Goal: Task Accomplishment & Management: Manage account settings

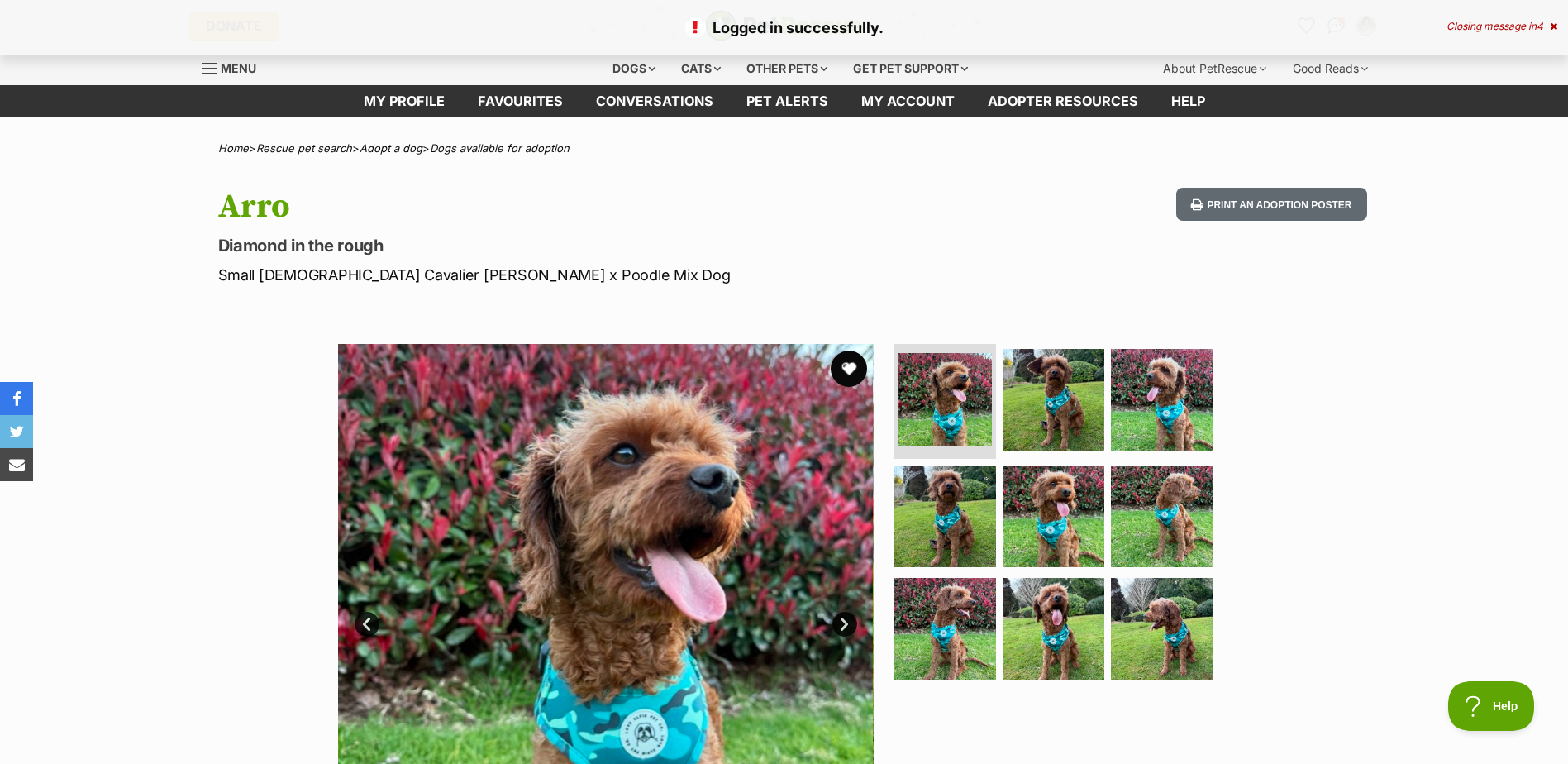
click at [841, 364] on button "favourite" at bounding box center [849, 368] width 36 height 36
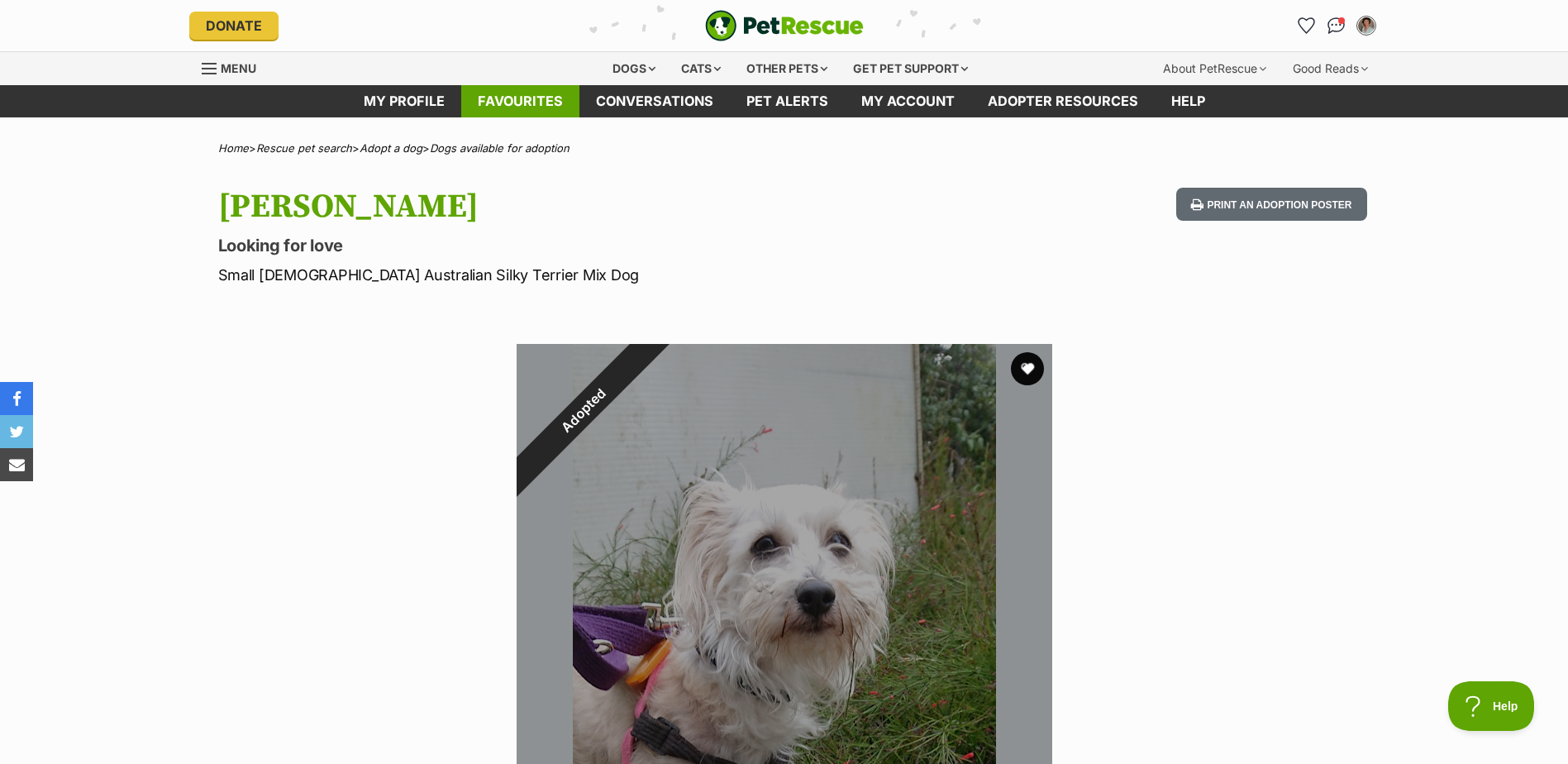
click at [524, 93] on link "Favourites" at bounding box center [521, 101] width 118 height 32
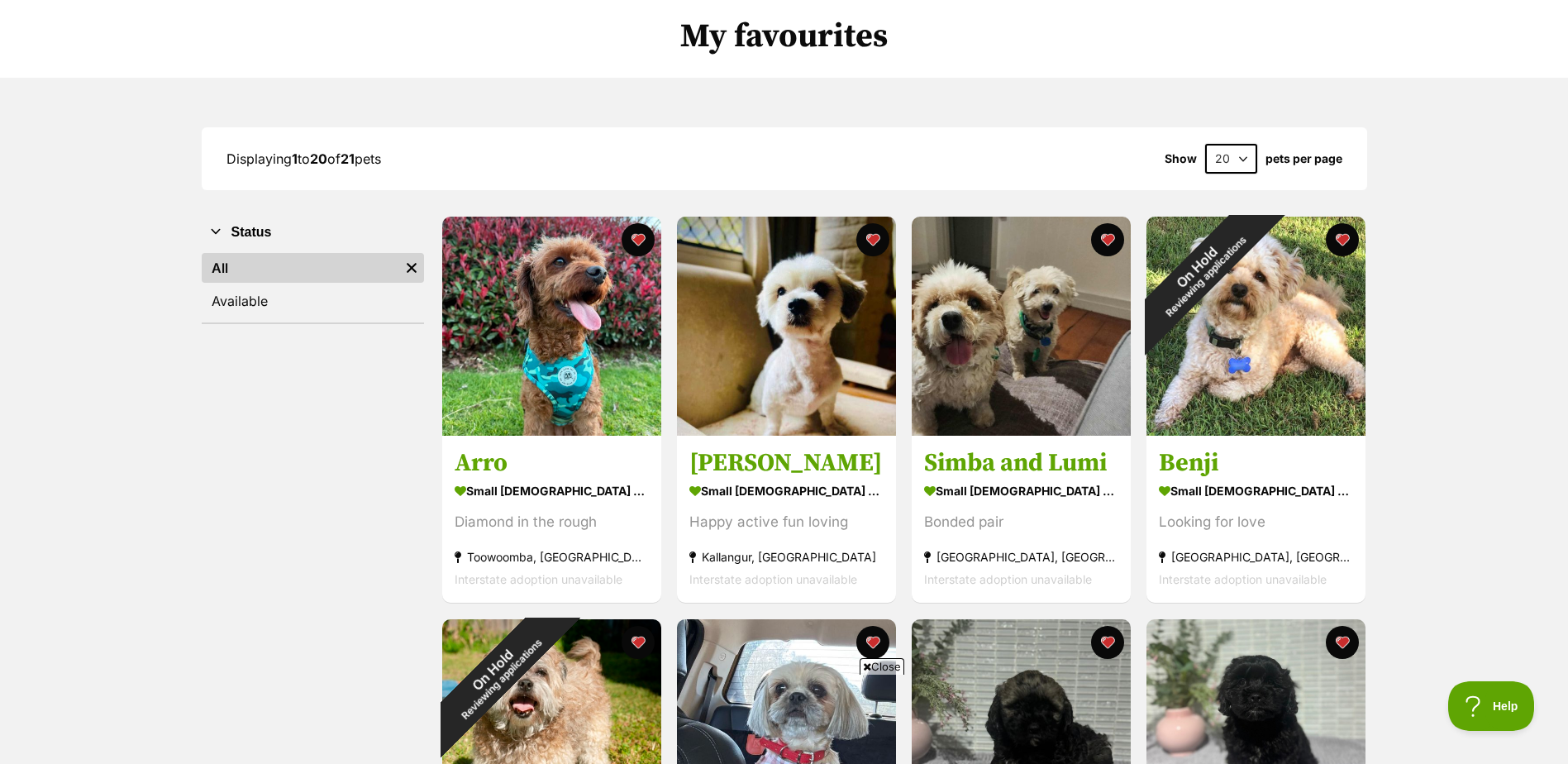
scroll to position [165, 0]
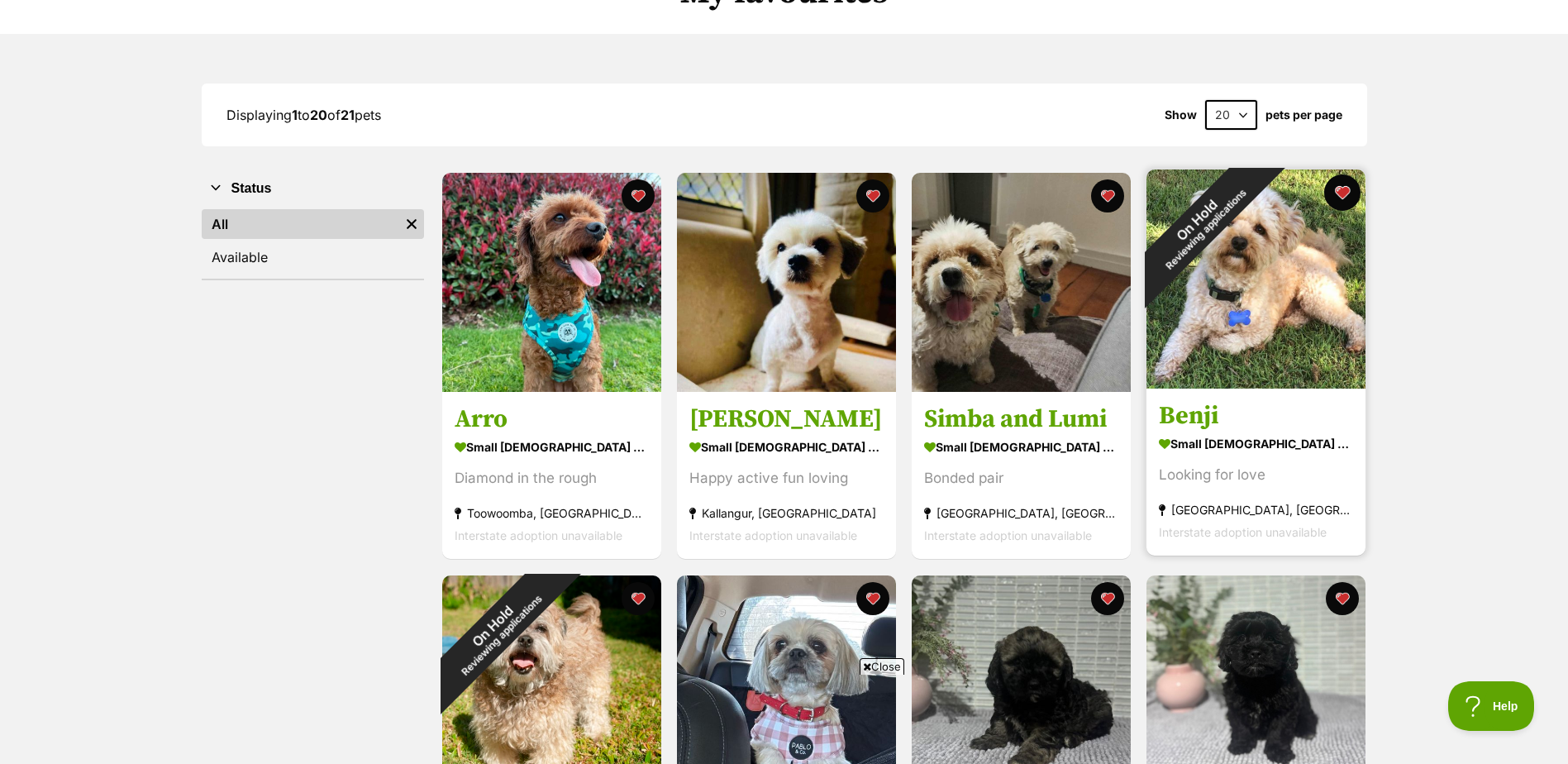
click at [1340, 186] on button "favourite" at bounding box center [1342, 193] width 36 height 36
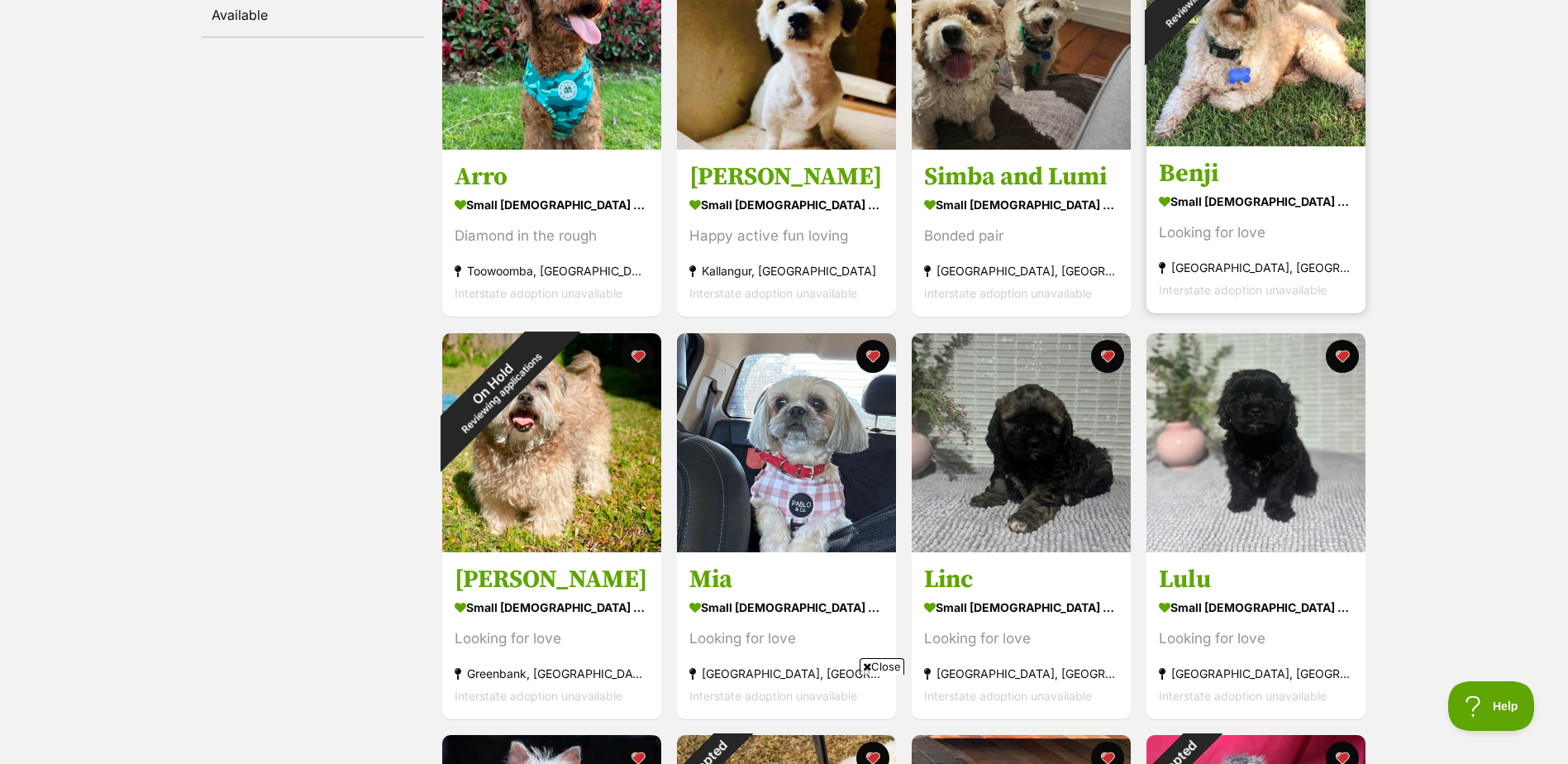
scroll to position [496, 0]
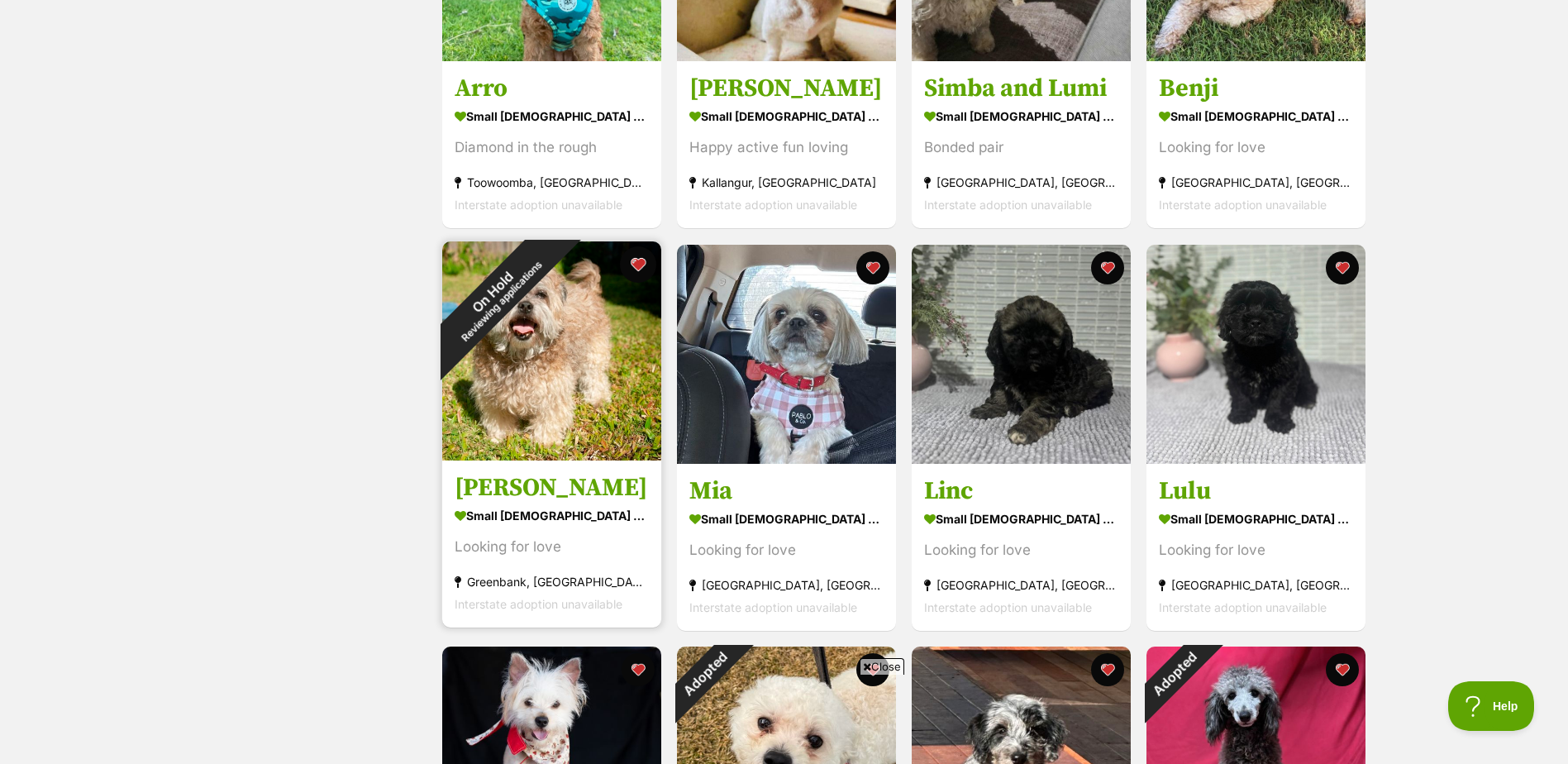
click at [638, 258] on button "favourite" at bounding box center [638, 264] width 36 height 36
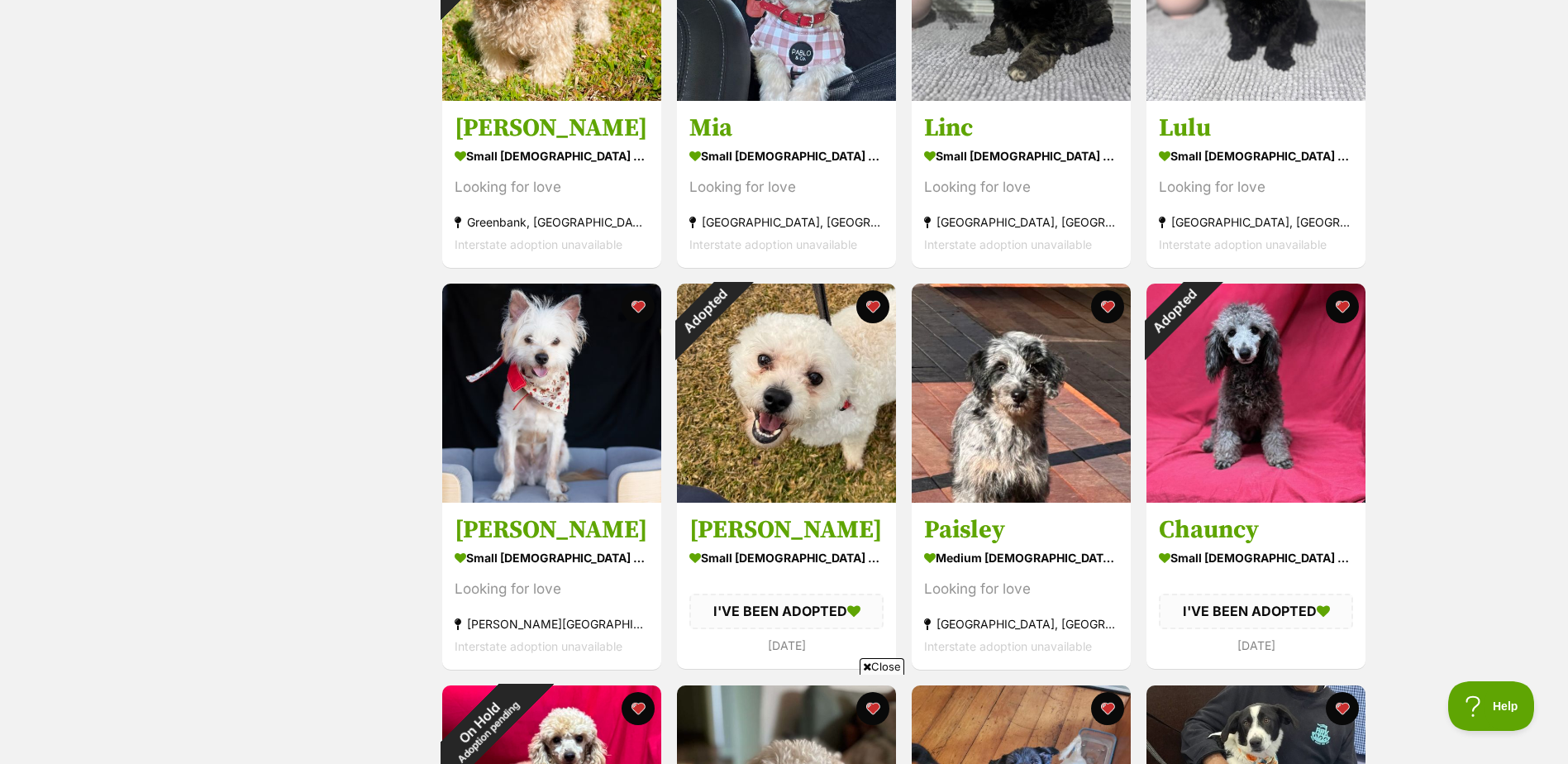
scroll to position [909, 0]
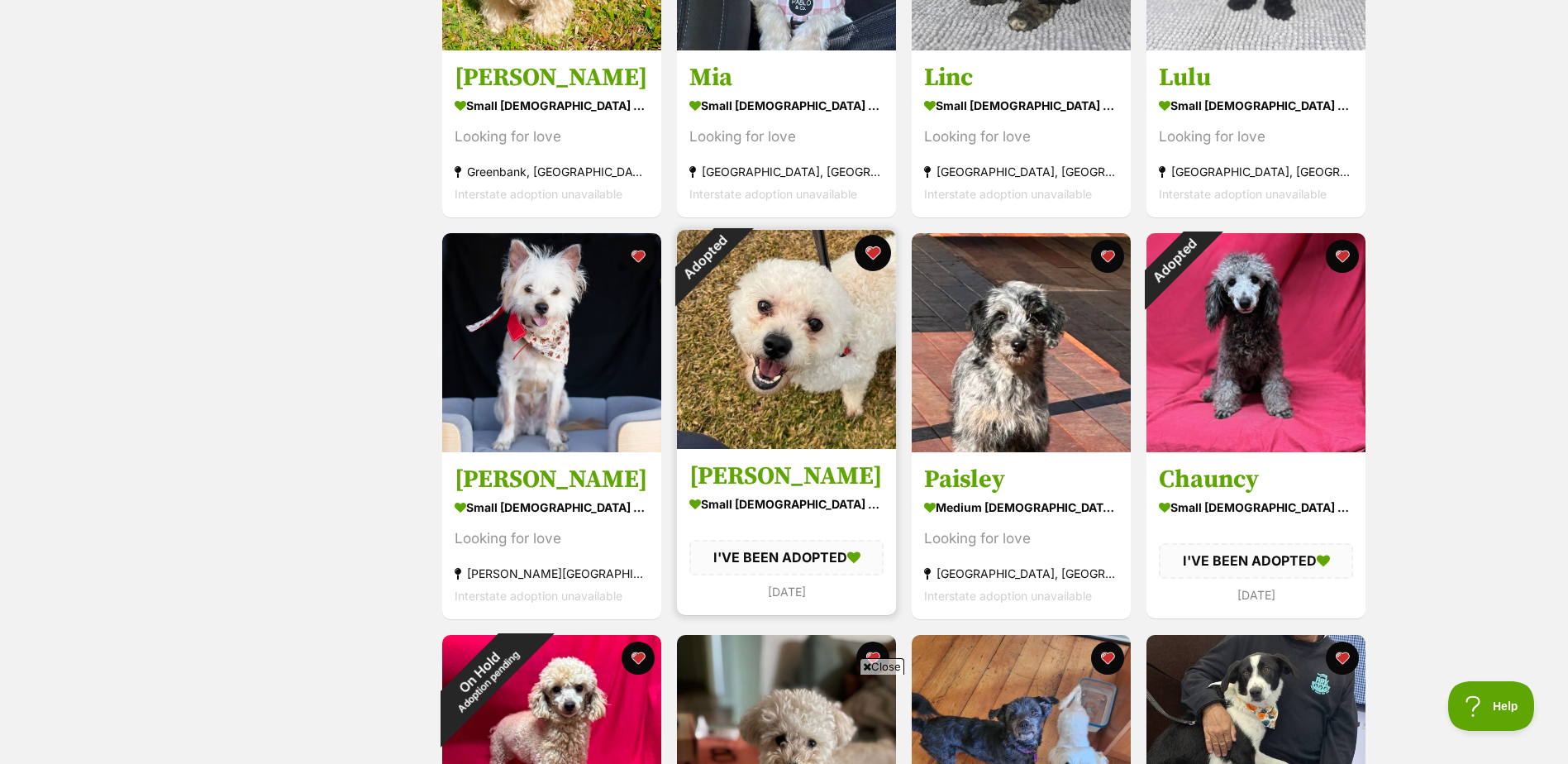
click at [873, 245] on button "favourite" at bounding box center [873, 253] width 36 height 36
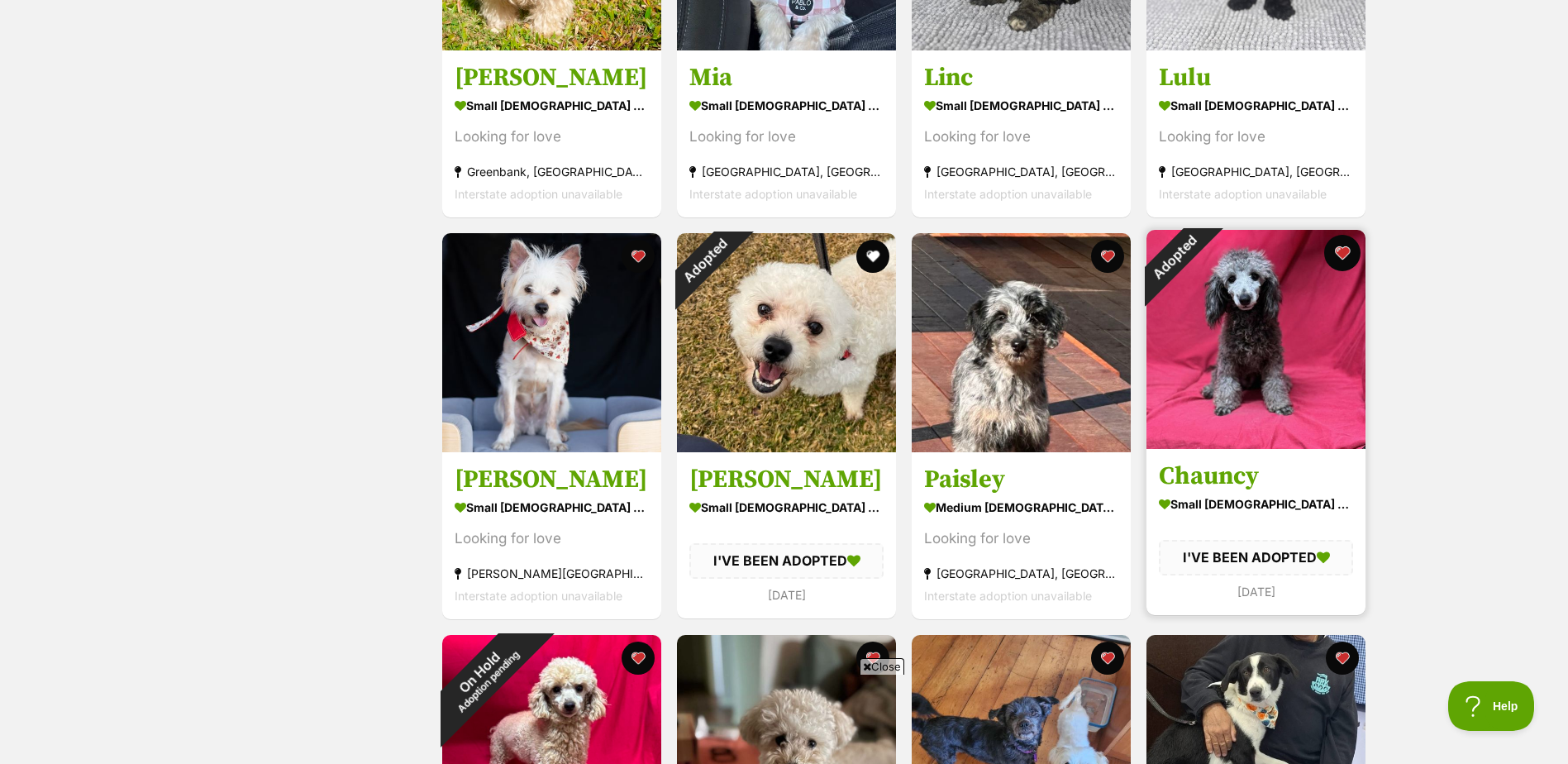
click at [1342, 245] on button "favourite" at bounding box center [1342, 253] width 36 height 36
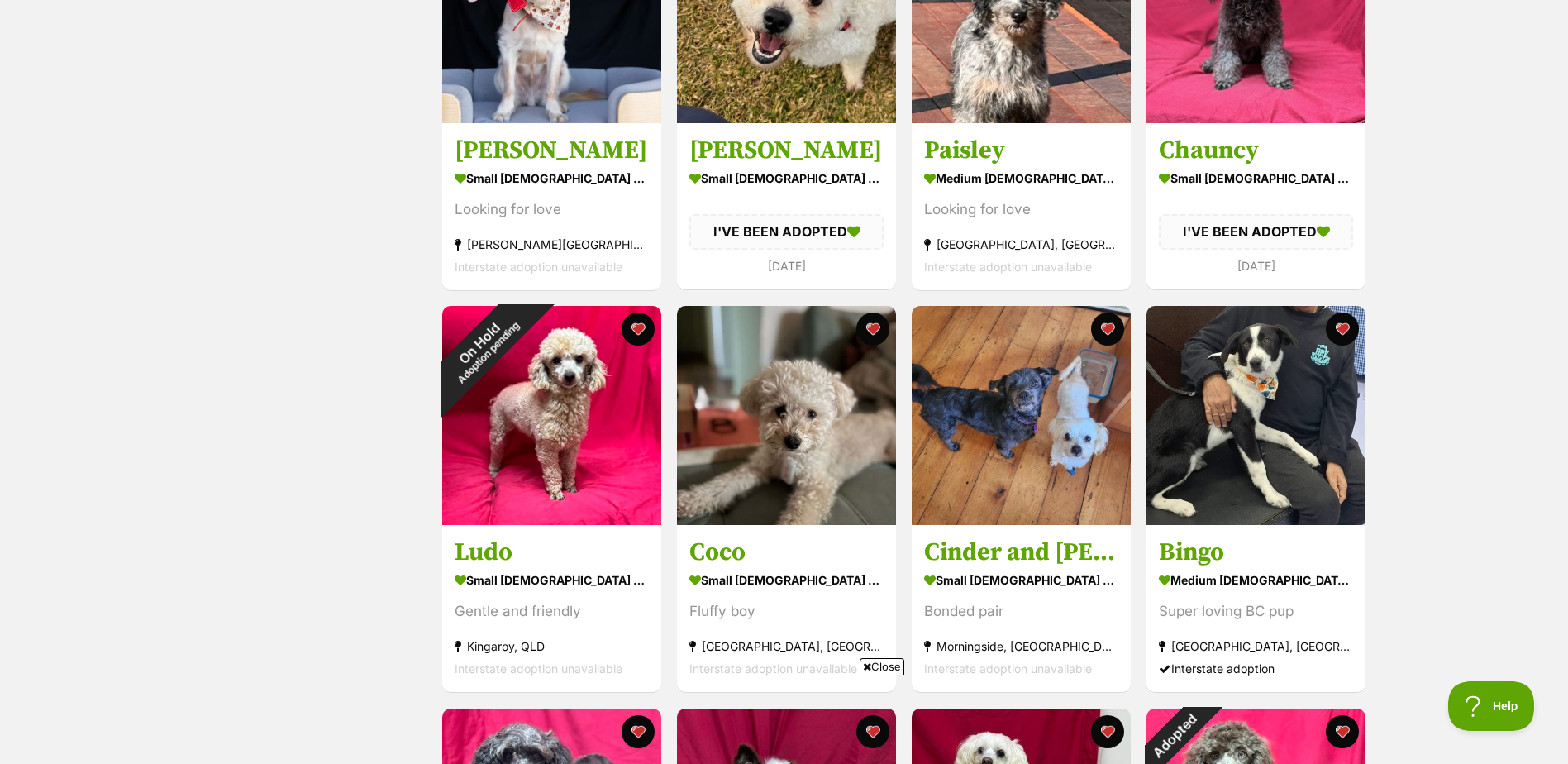
scroll to position [1240, 0]
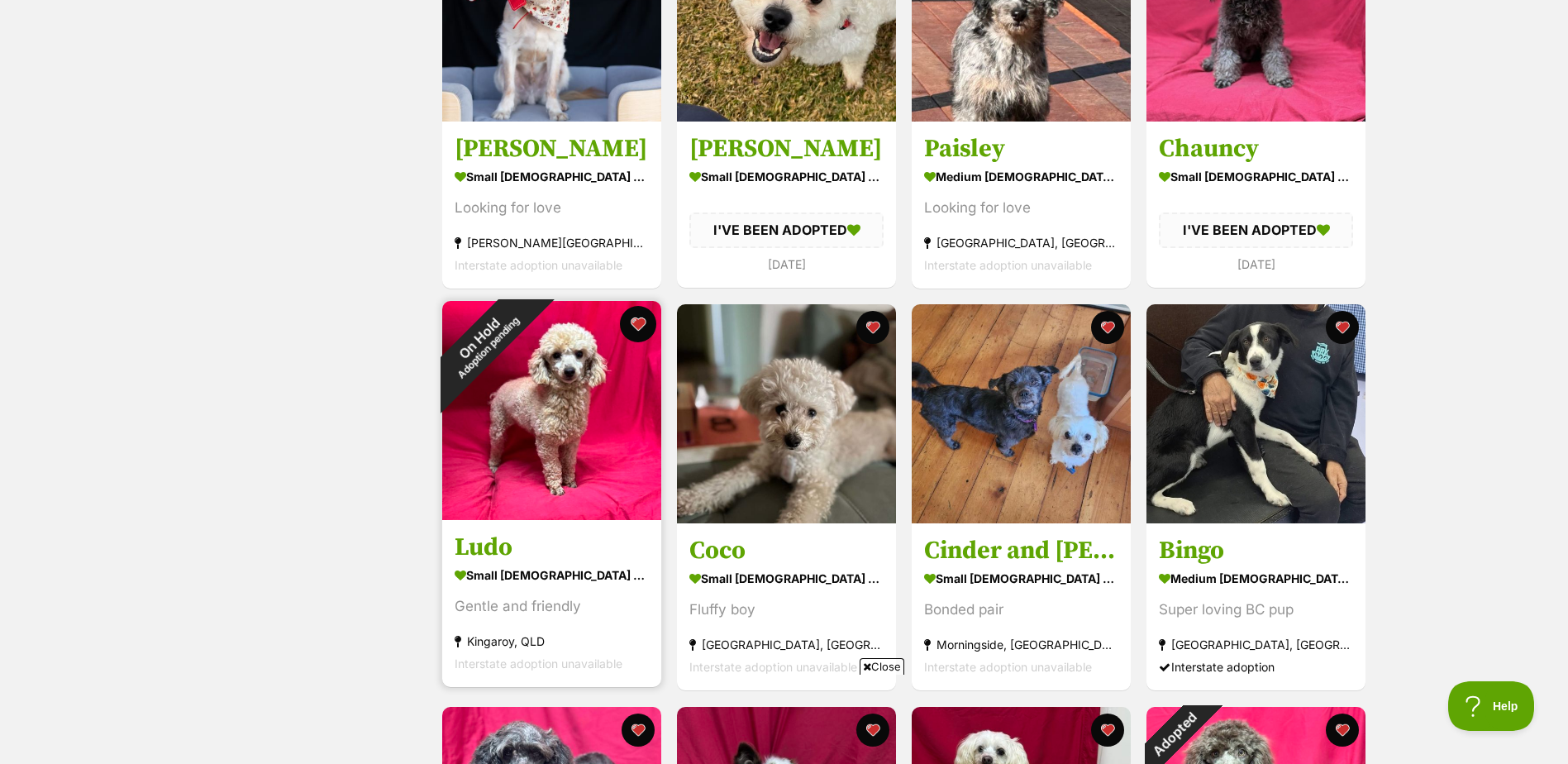
click at [636, 314] on button "favourite" at bounding box center [638, 324] width 36 height 36
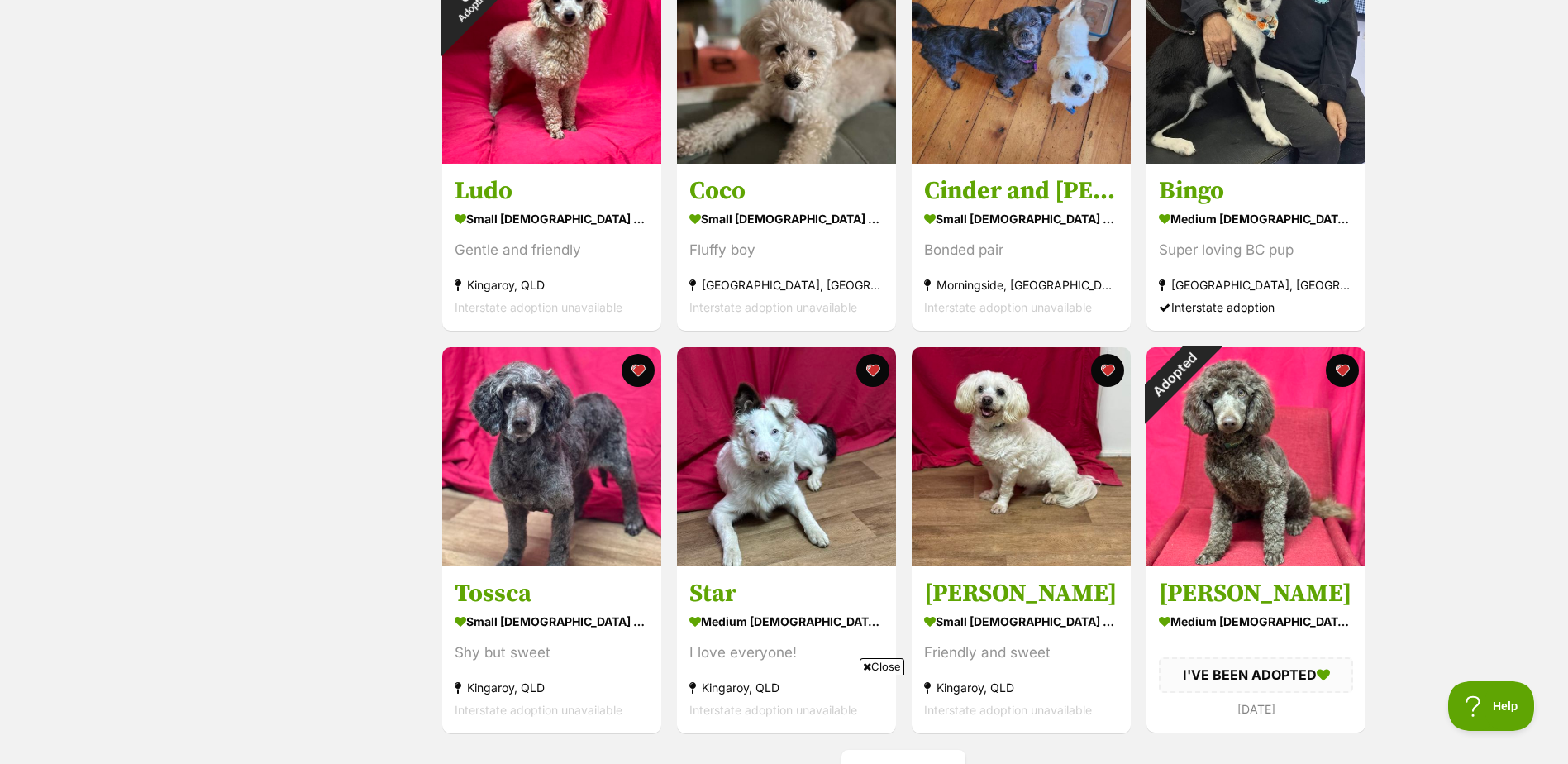
scroll to position [1653, 0]
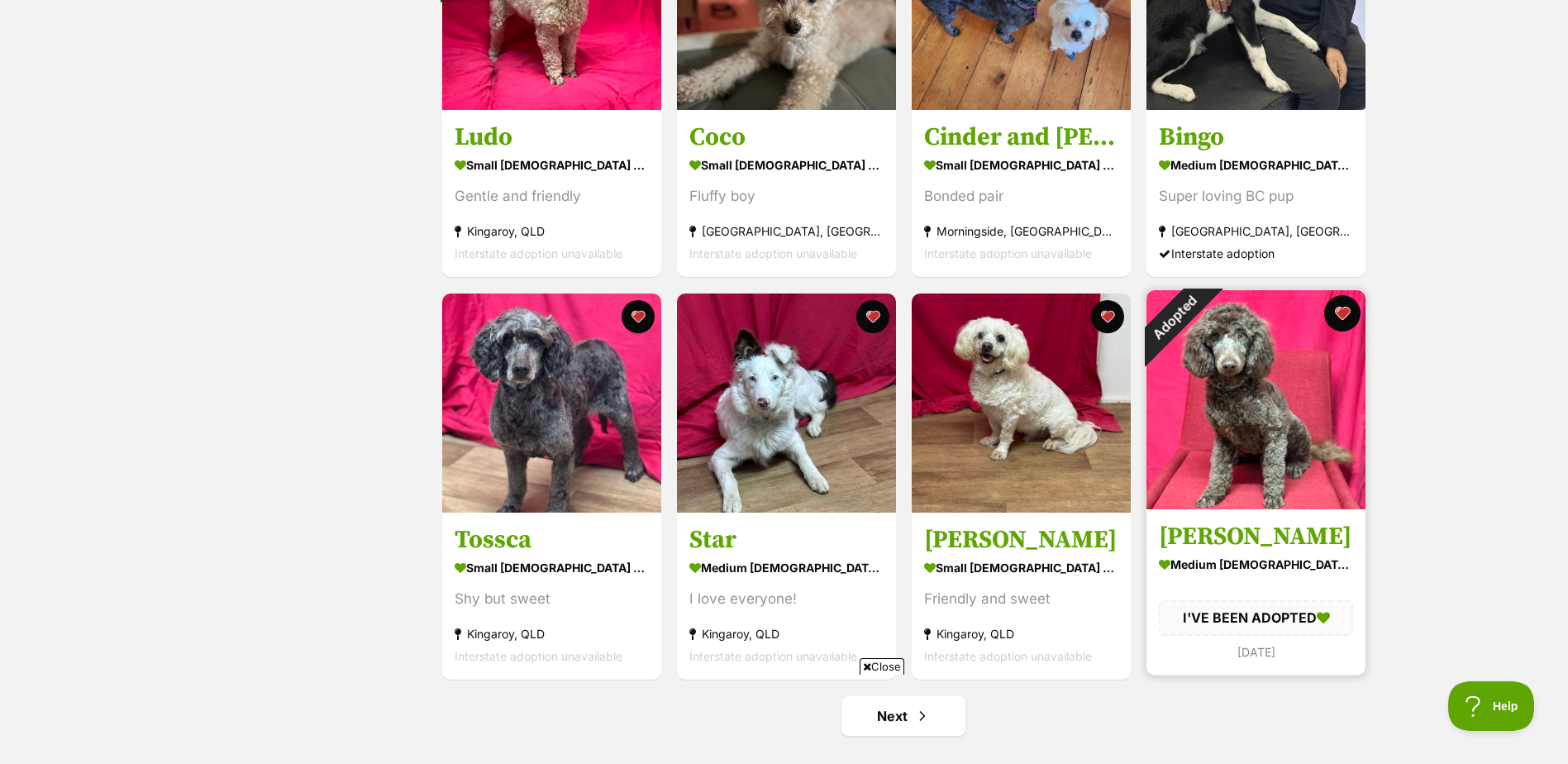
click at [1341, 309] on button "favourite" at bounding box center [1342, 313] width 36 height 36
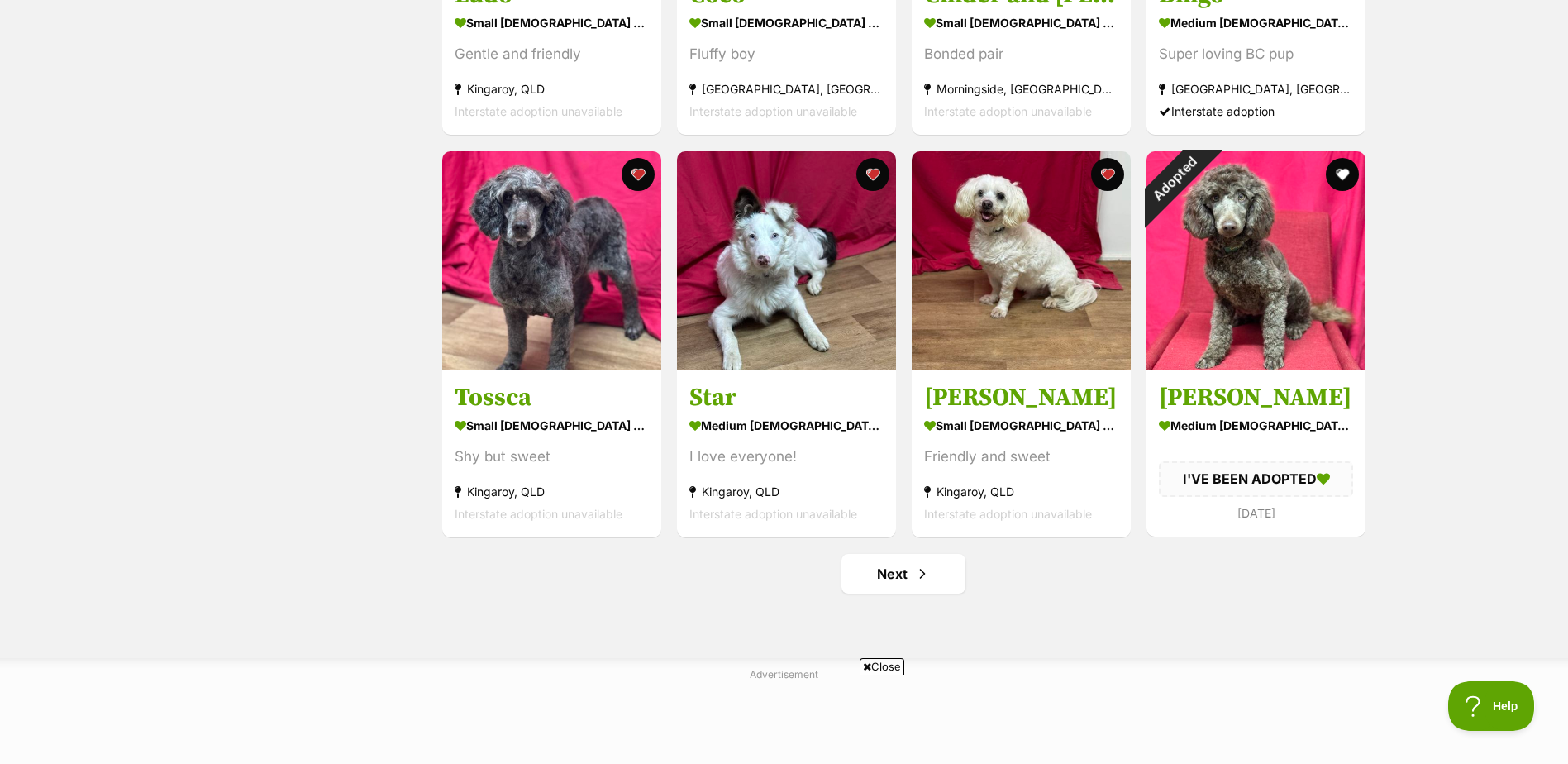
scroll to position [1901, 0]
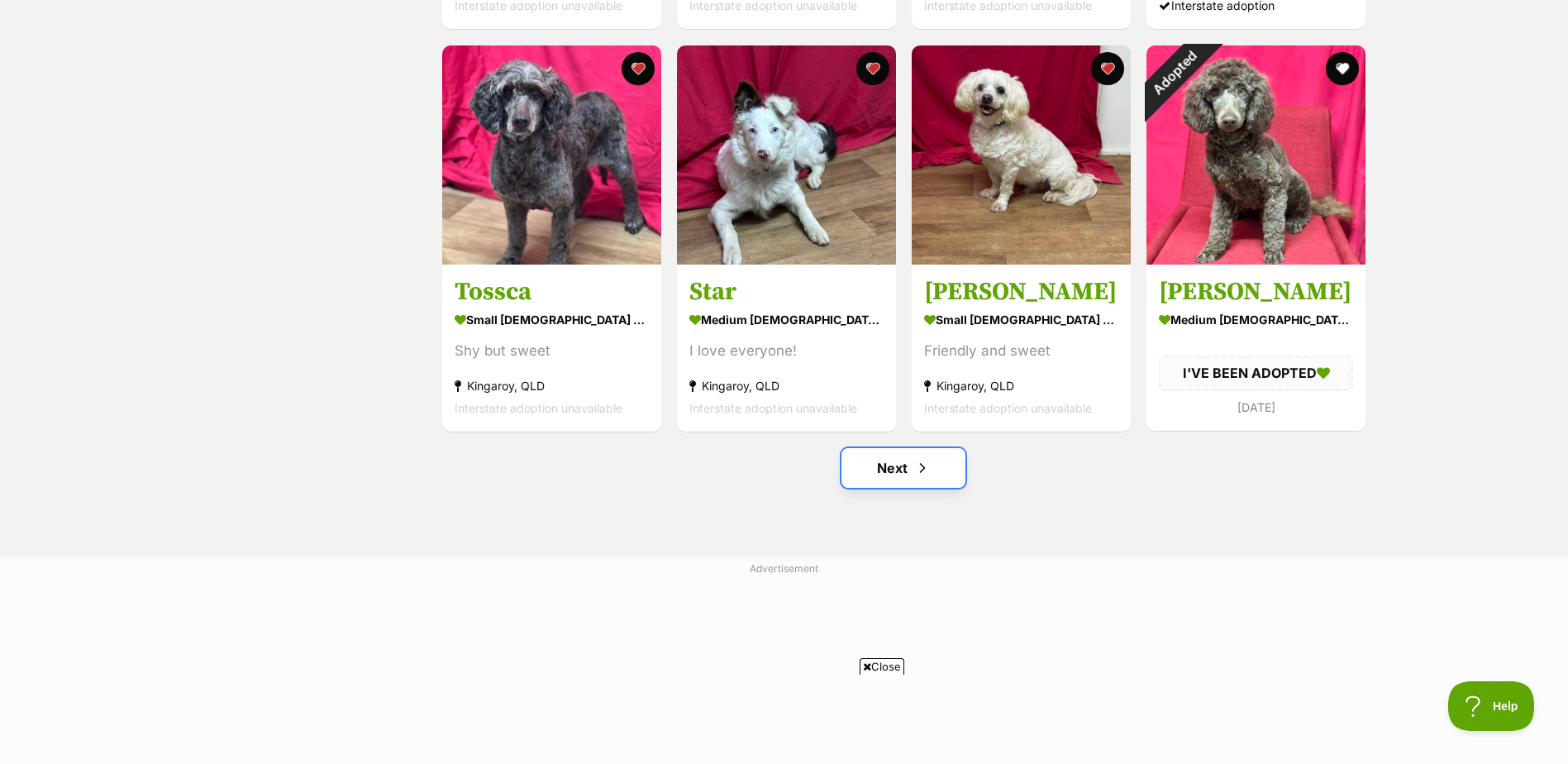
click at [897, 464] on link "Next" at bounding box center [903, 468] width 124 height 40
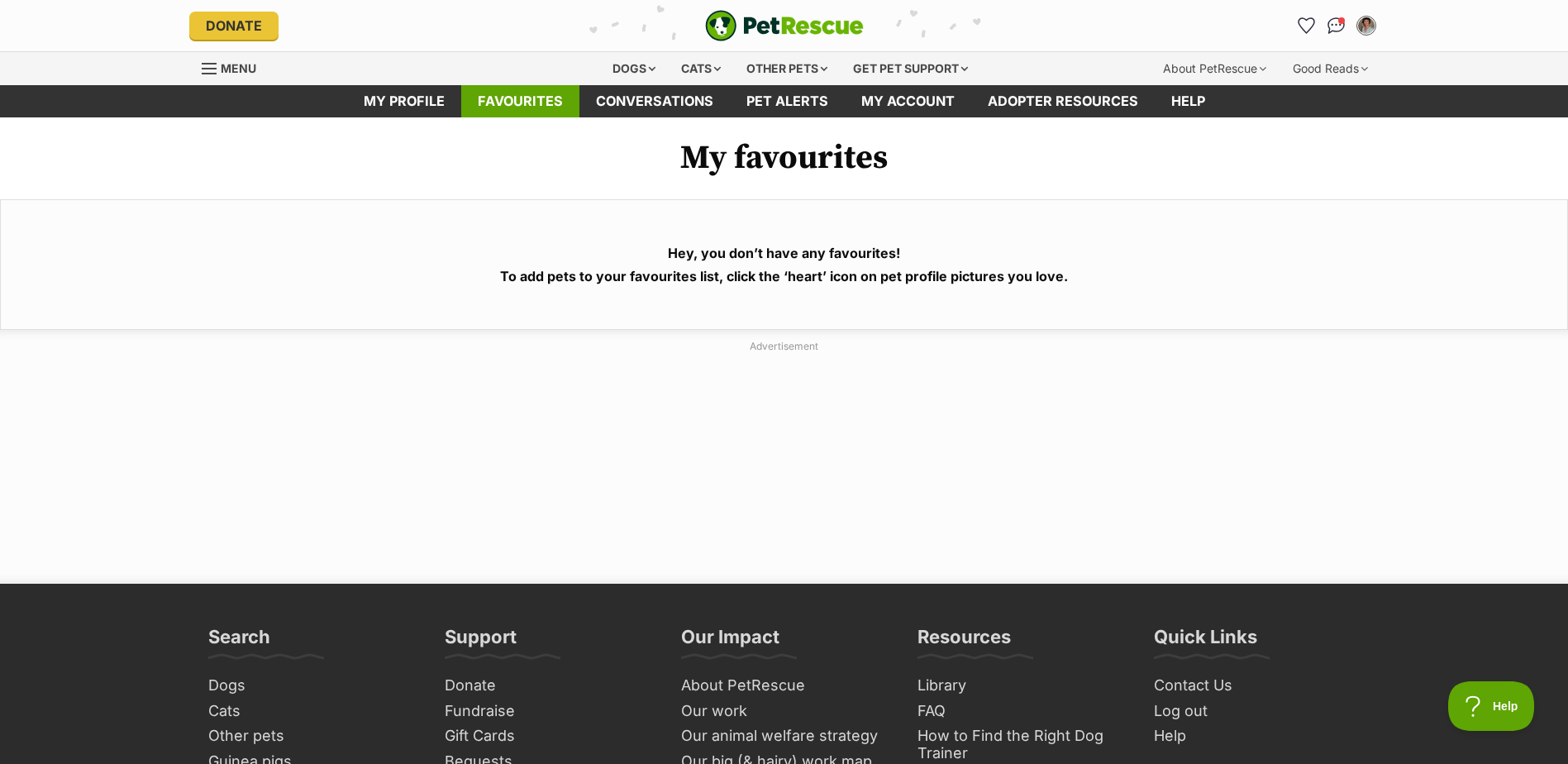
click at [505, 97] on link "Favourites" at bounding box center [521, 101] width 118 height 32
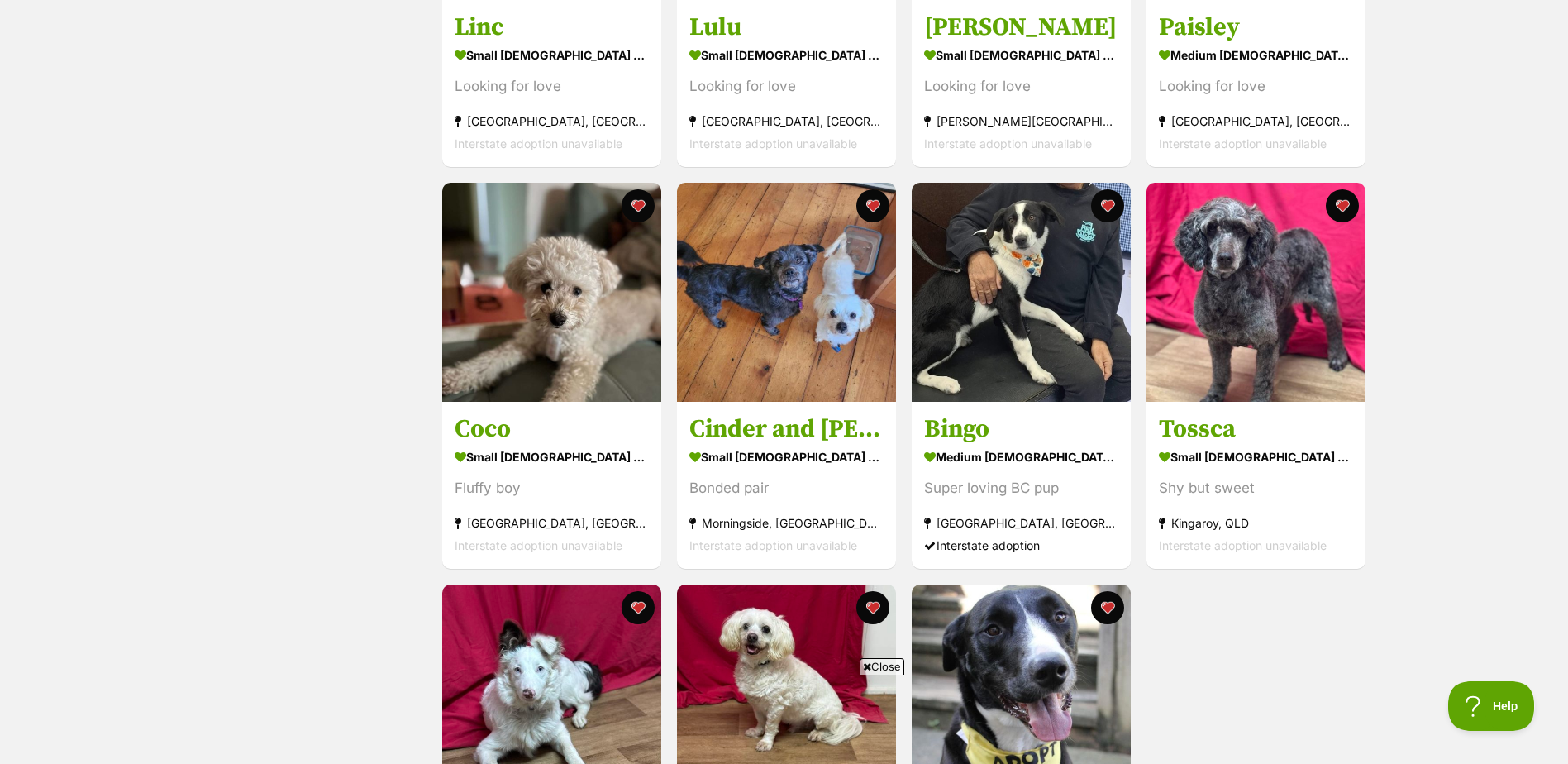
scroll to position [992, 0]
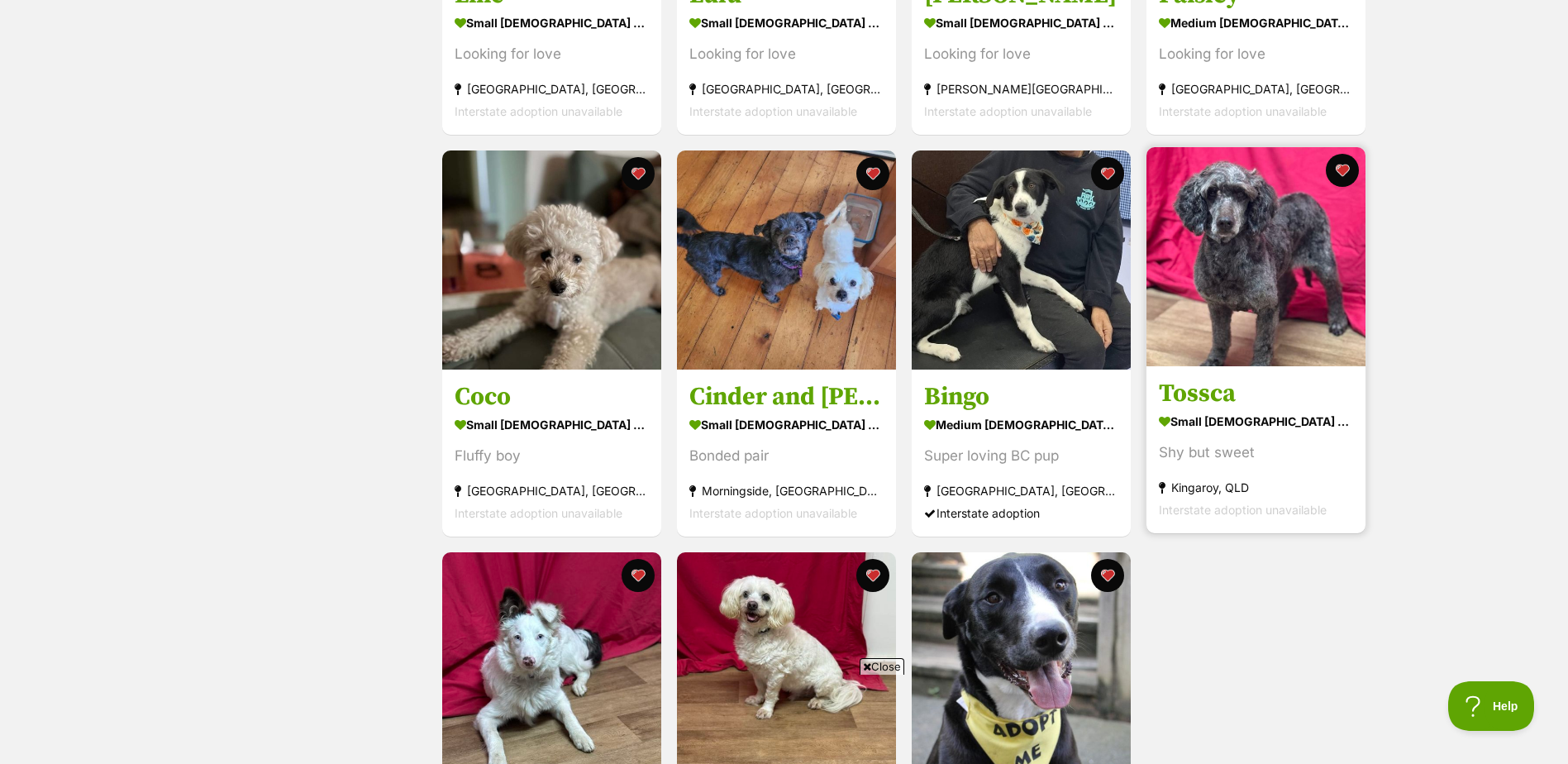
click at [1200, 391] on h3 "Tossca" at bounding box center [1256, 393] width 195 height 31
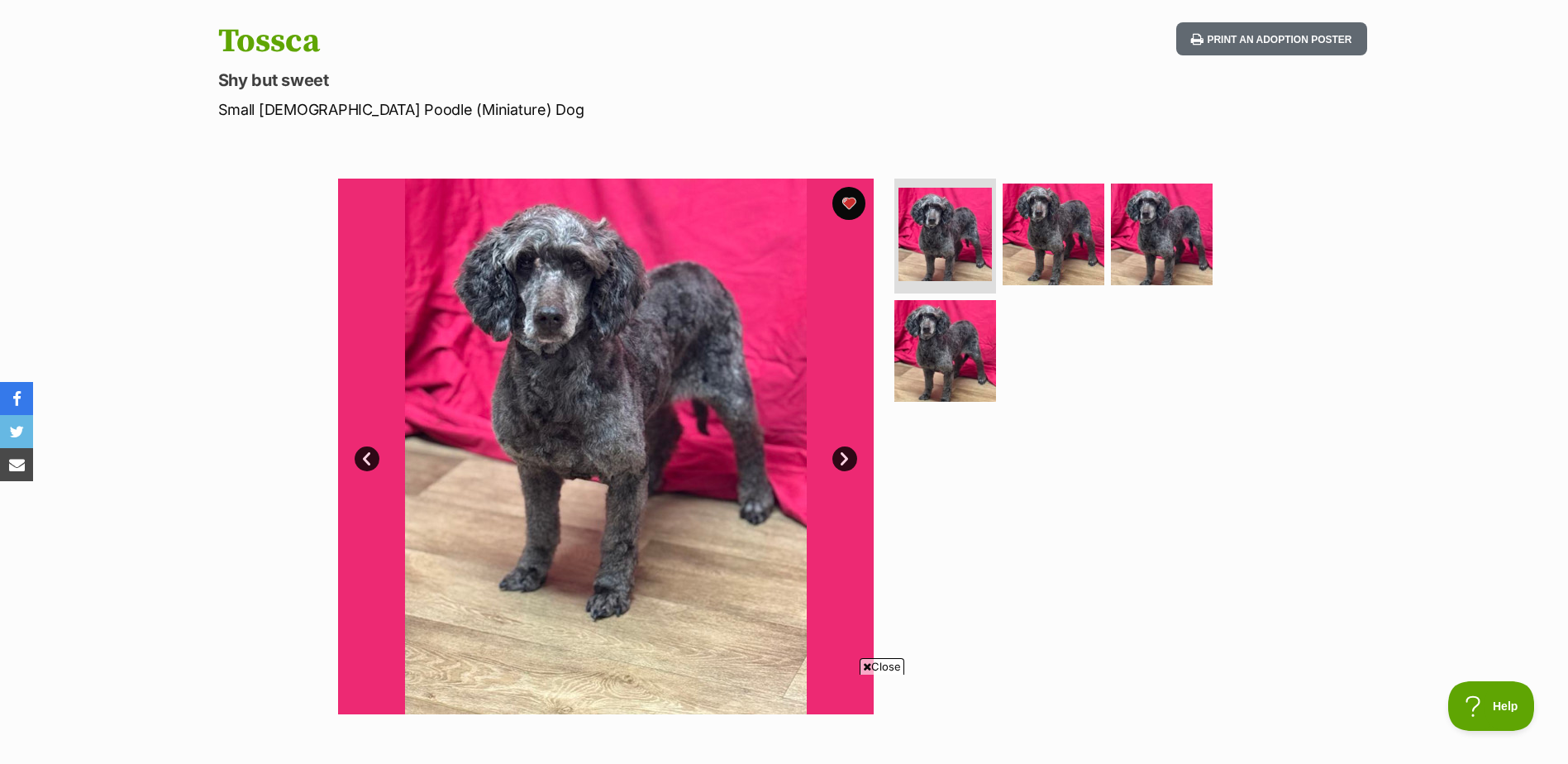
scroll to position [248, 0]
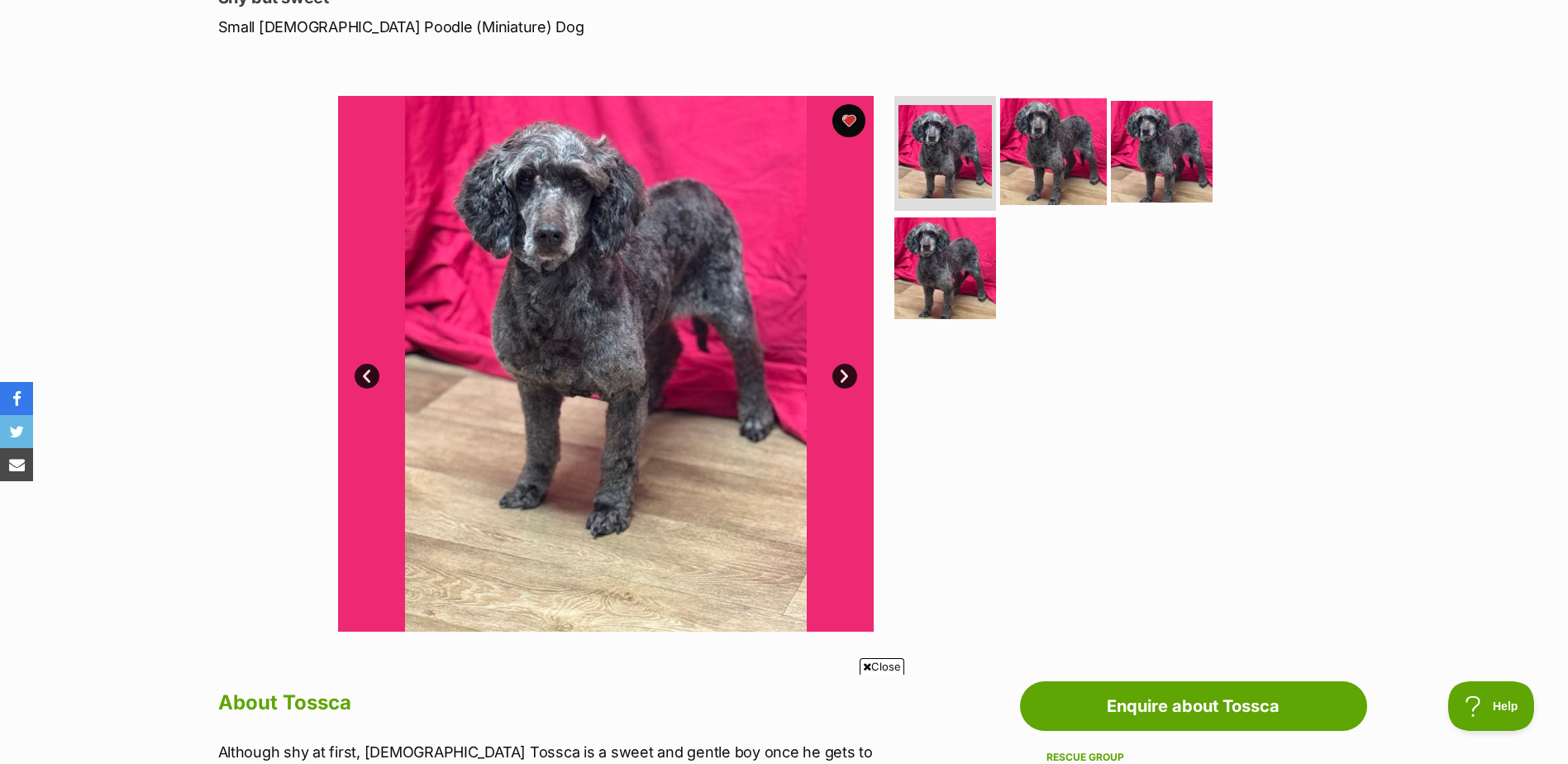
click at [1067, 149] on img at bounding box center [1054, 151] width 107 height 107
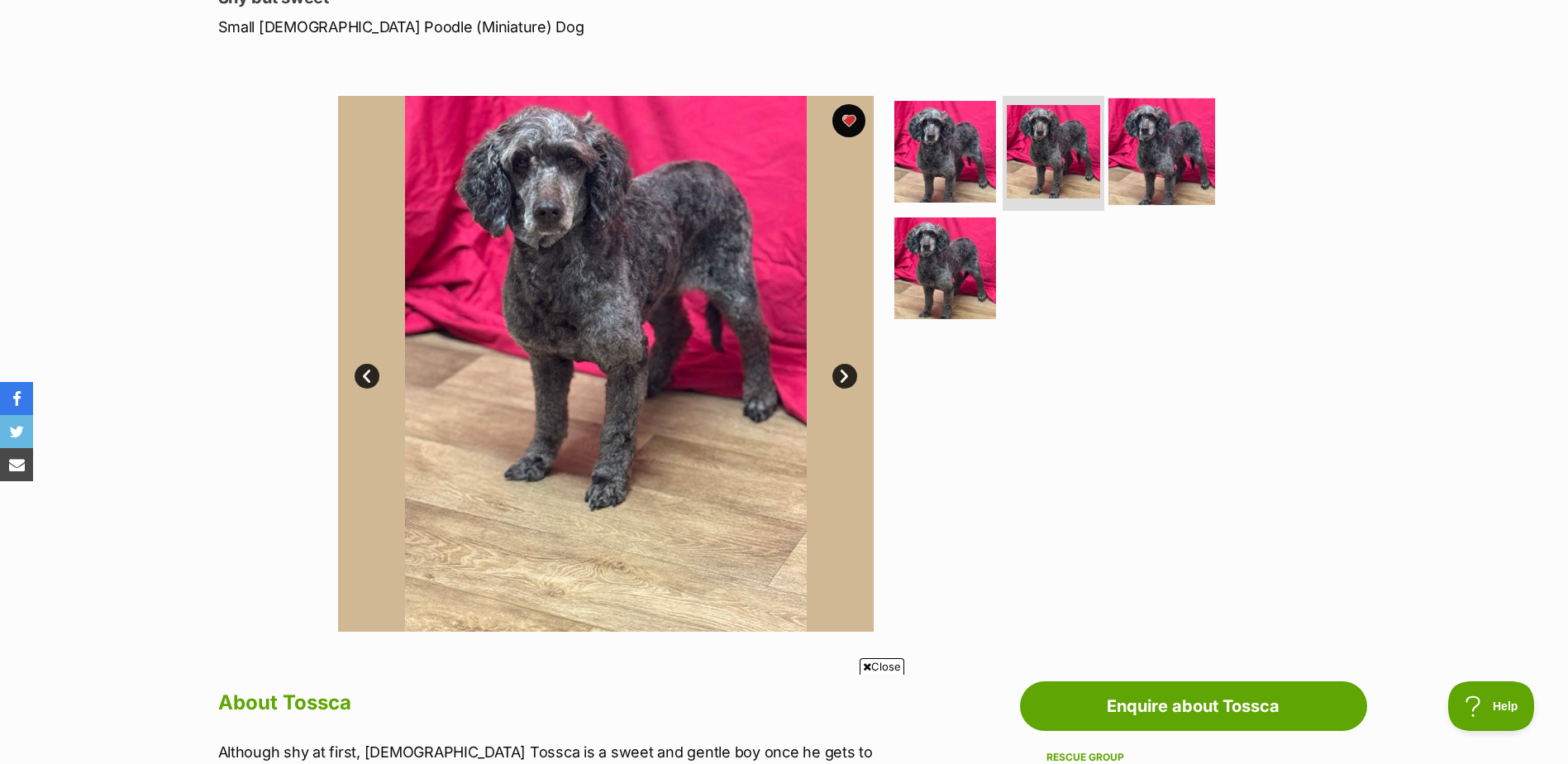
click at [1174, 158] on img at bounding box center [1162, 151] width 107 height 107
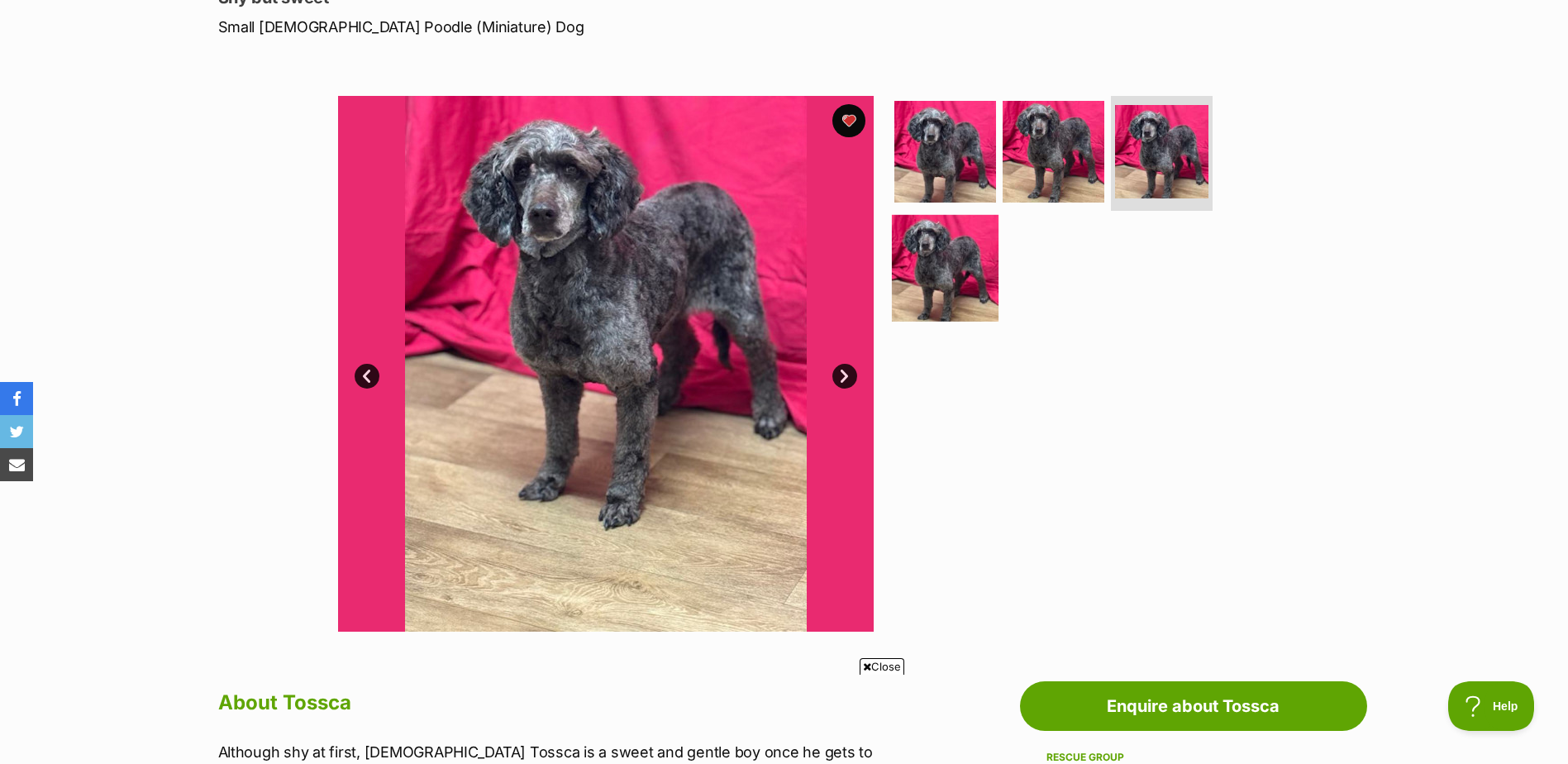
click at [941, 259] on img at bounding box center [945, 268] width 107 height 107
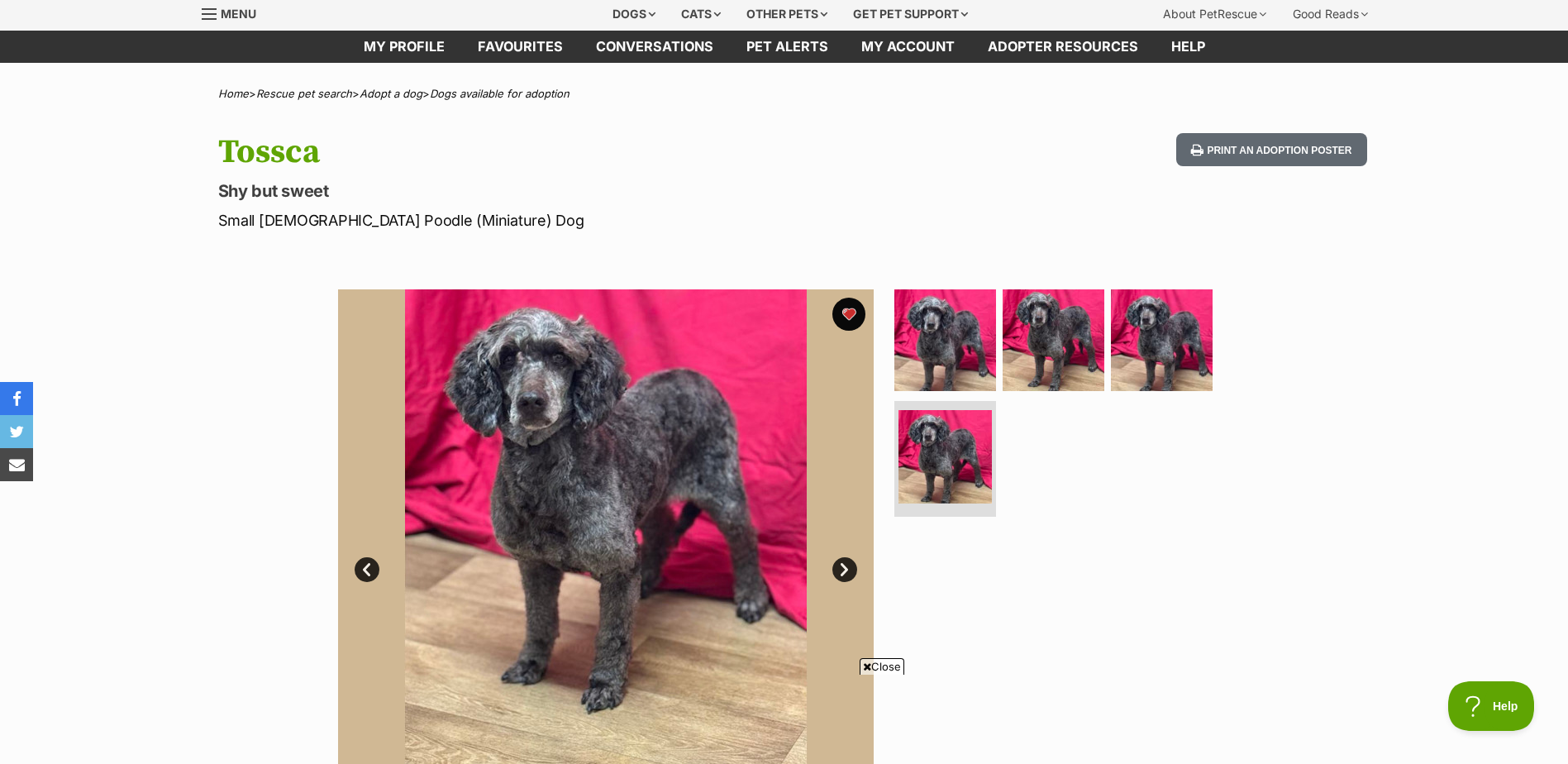
scroll to position [0, 0]
